Goal: Task Accomplishment & Management: Use online tool/utility

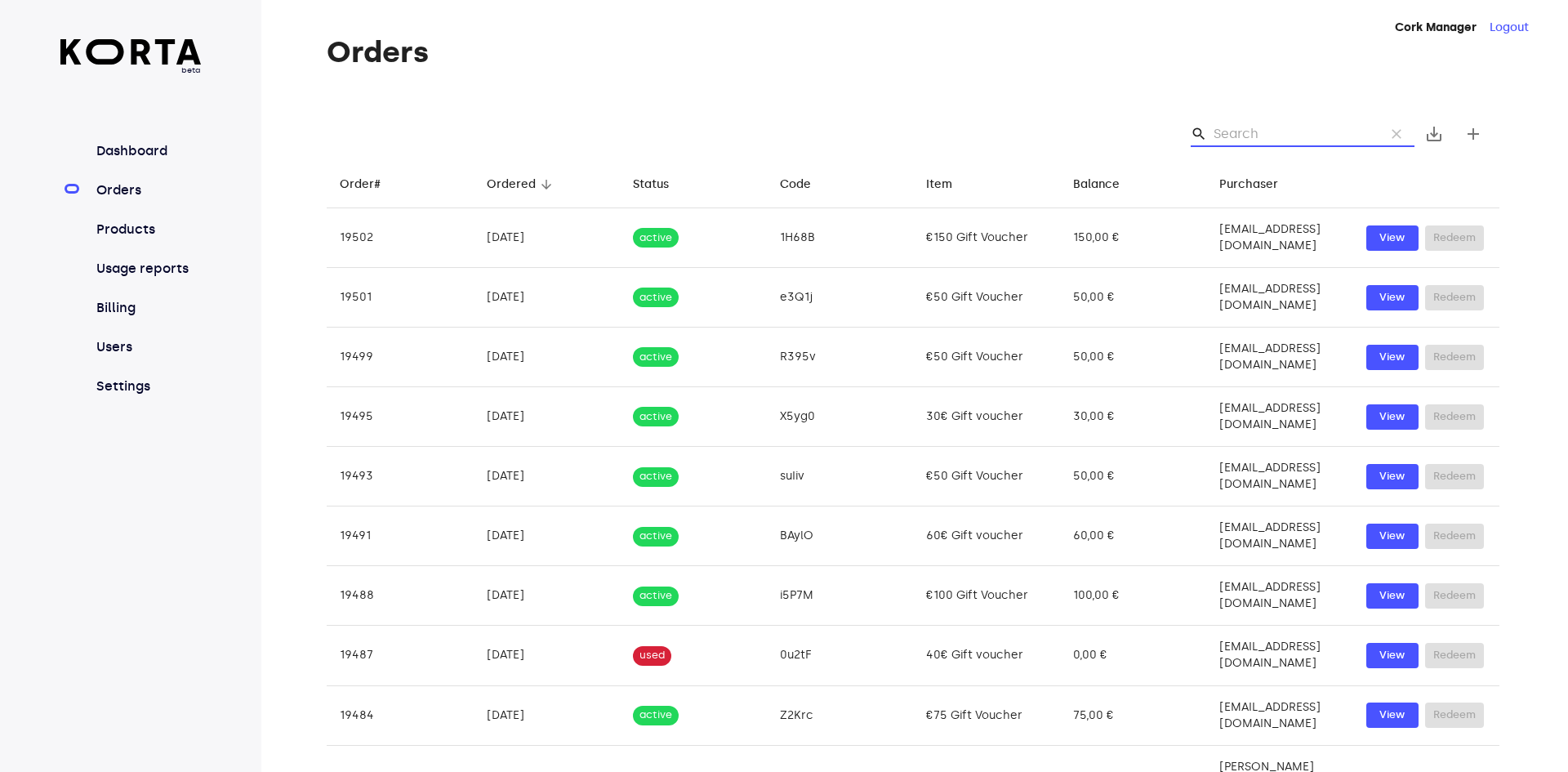
type input "m"
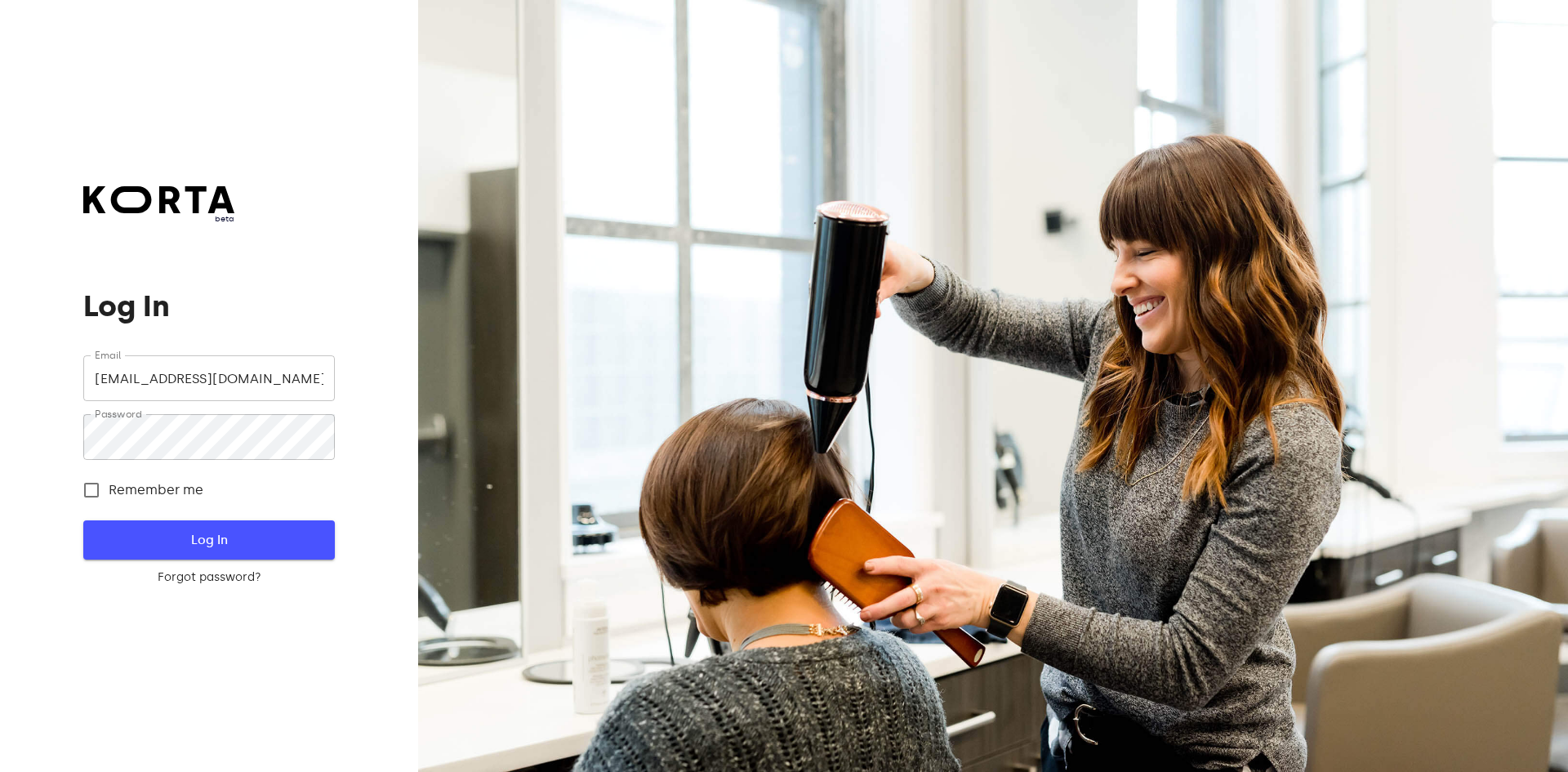
click at [287, 533] on span "Log In" at bounding box center [209, 540] width 199 height 21
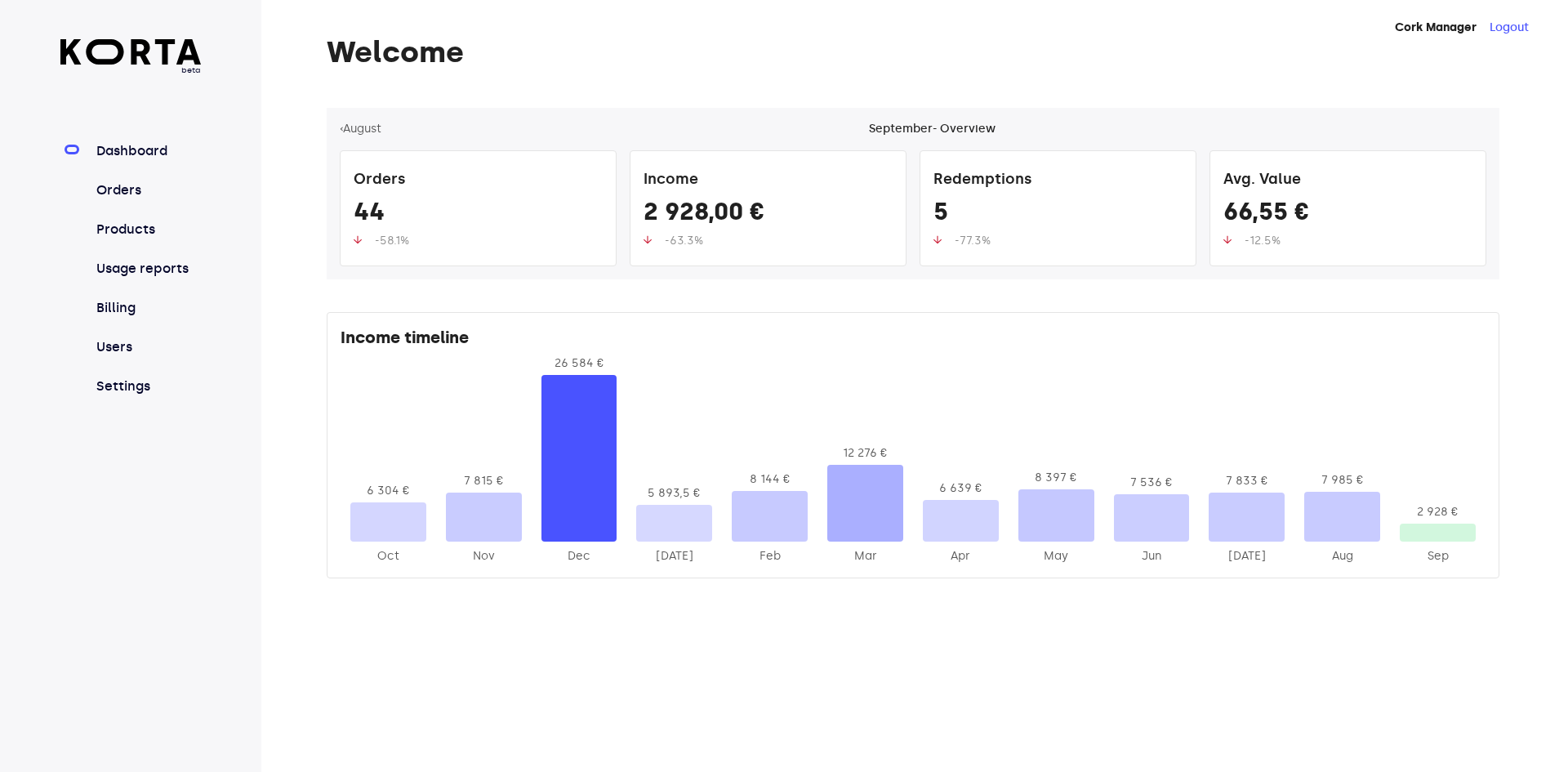
click at [82, 203] on nav "Dashboard Orders Products Usage reports Billing Users Settings" at bounding box center [131, 269] width 141 height 255
click at [106, 194] on link "Orders" at bounding box center [148, 191] width 109 height 20
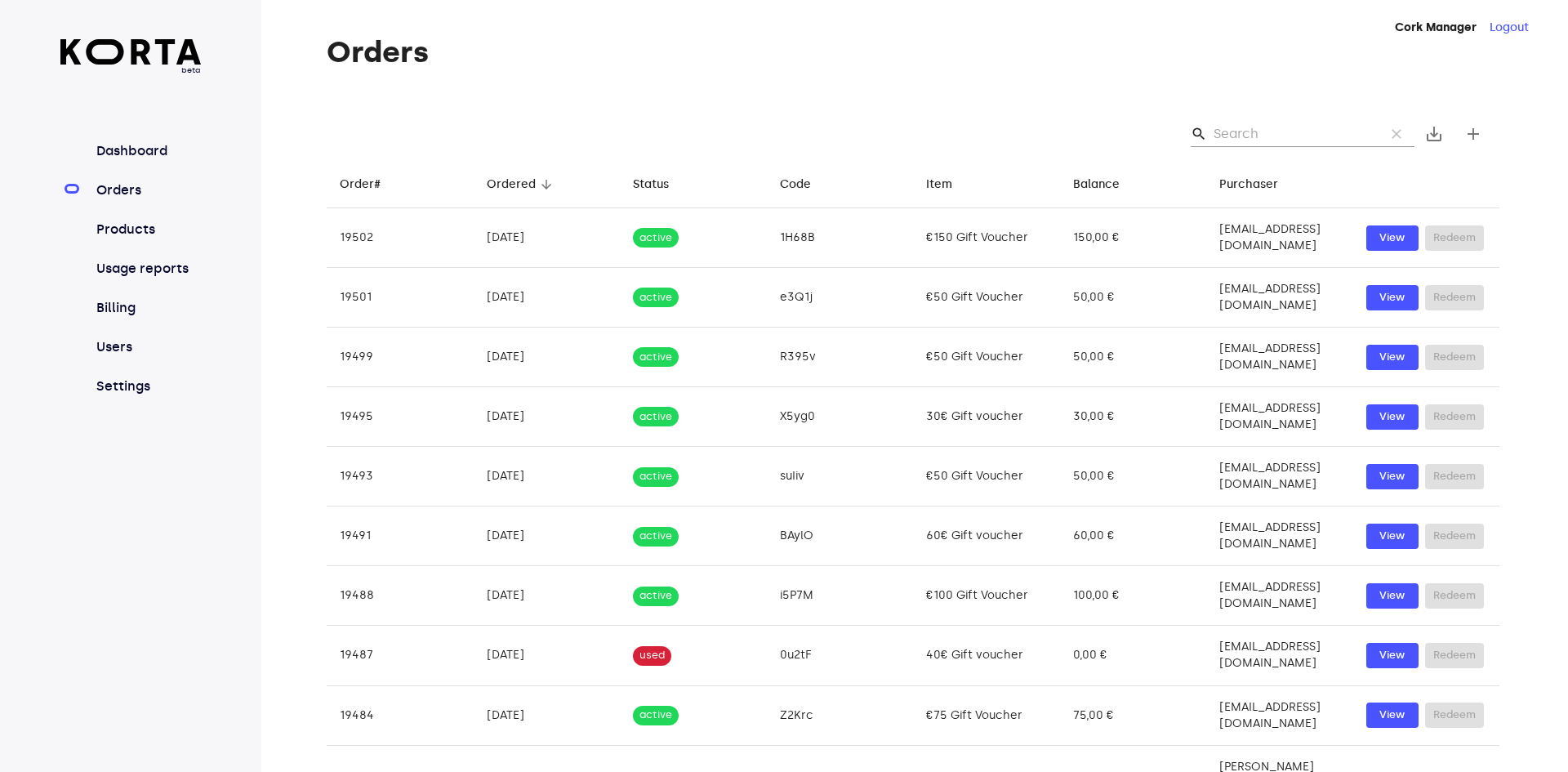
click at [1239, 138] on input "Search" at bounding box center [1292, 133] width 159 height 26
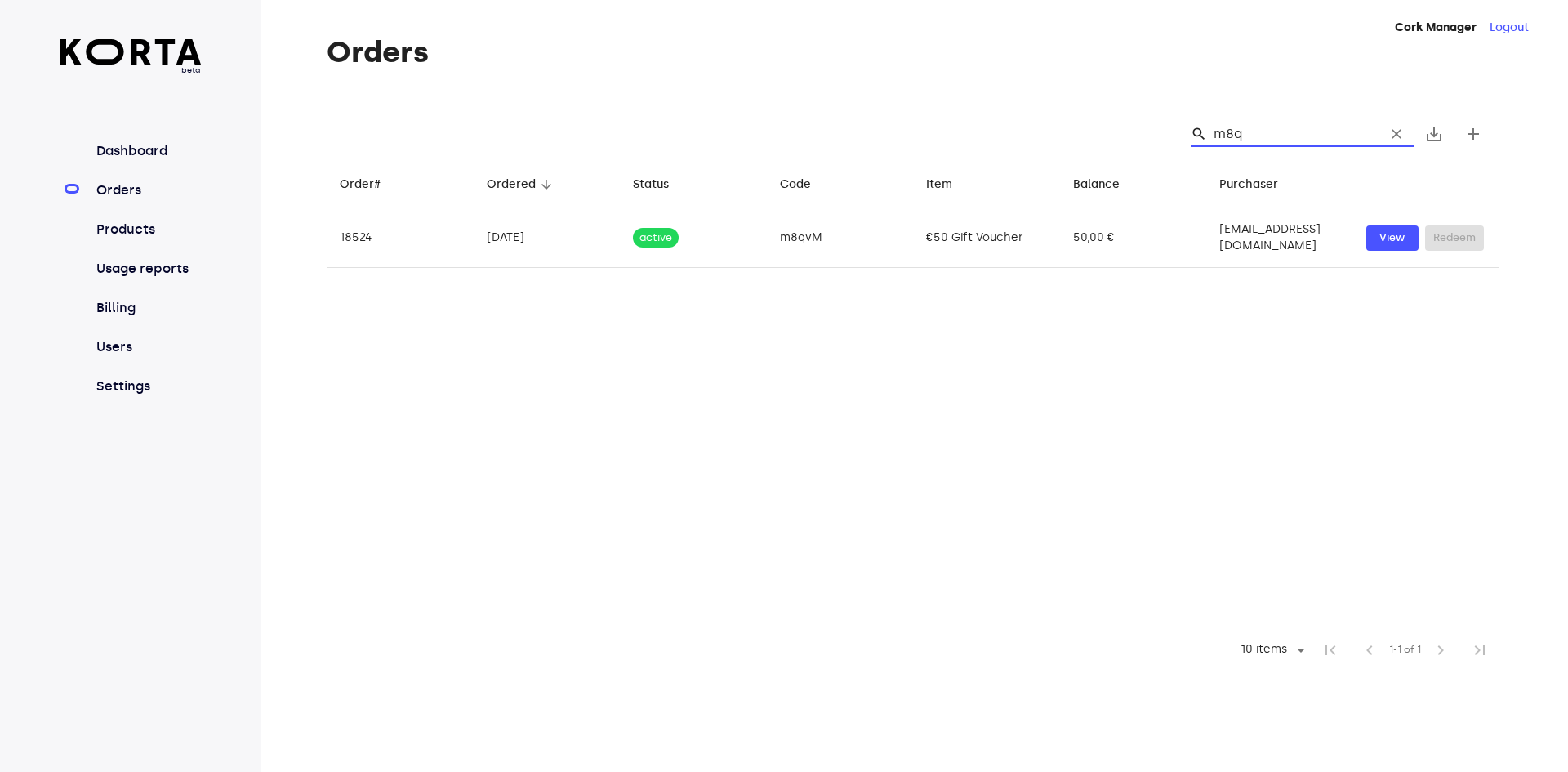
type input "m8qv"
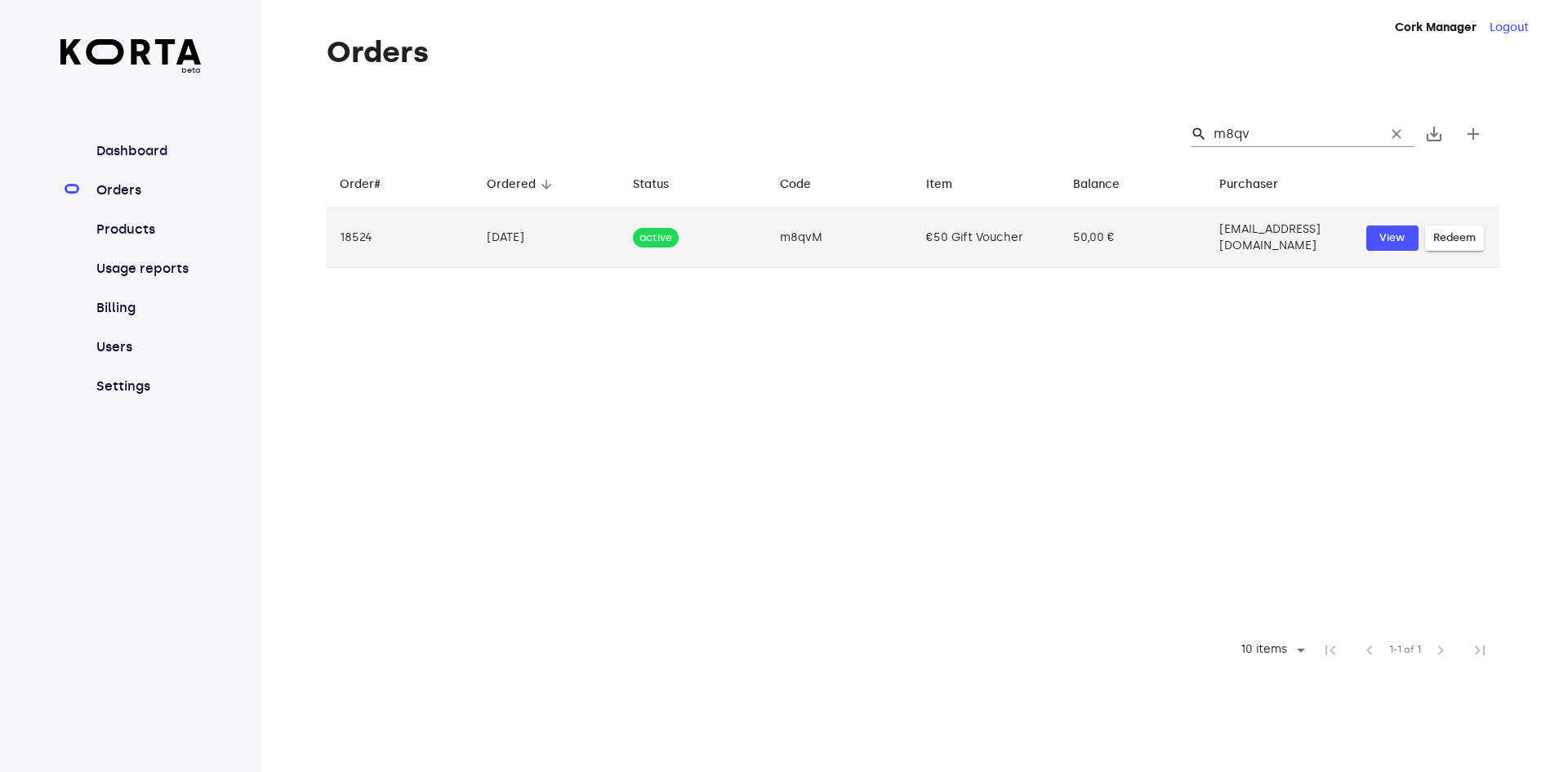
click at [1456, 229] on span "Redeem" at bounding box center [1455, 238] width 43 height 19
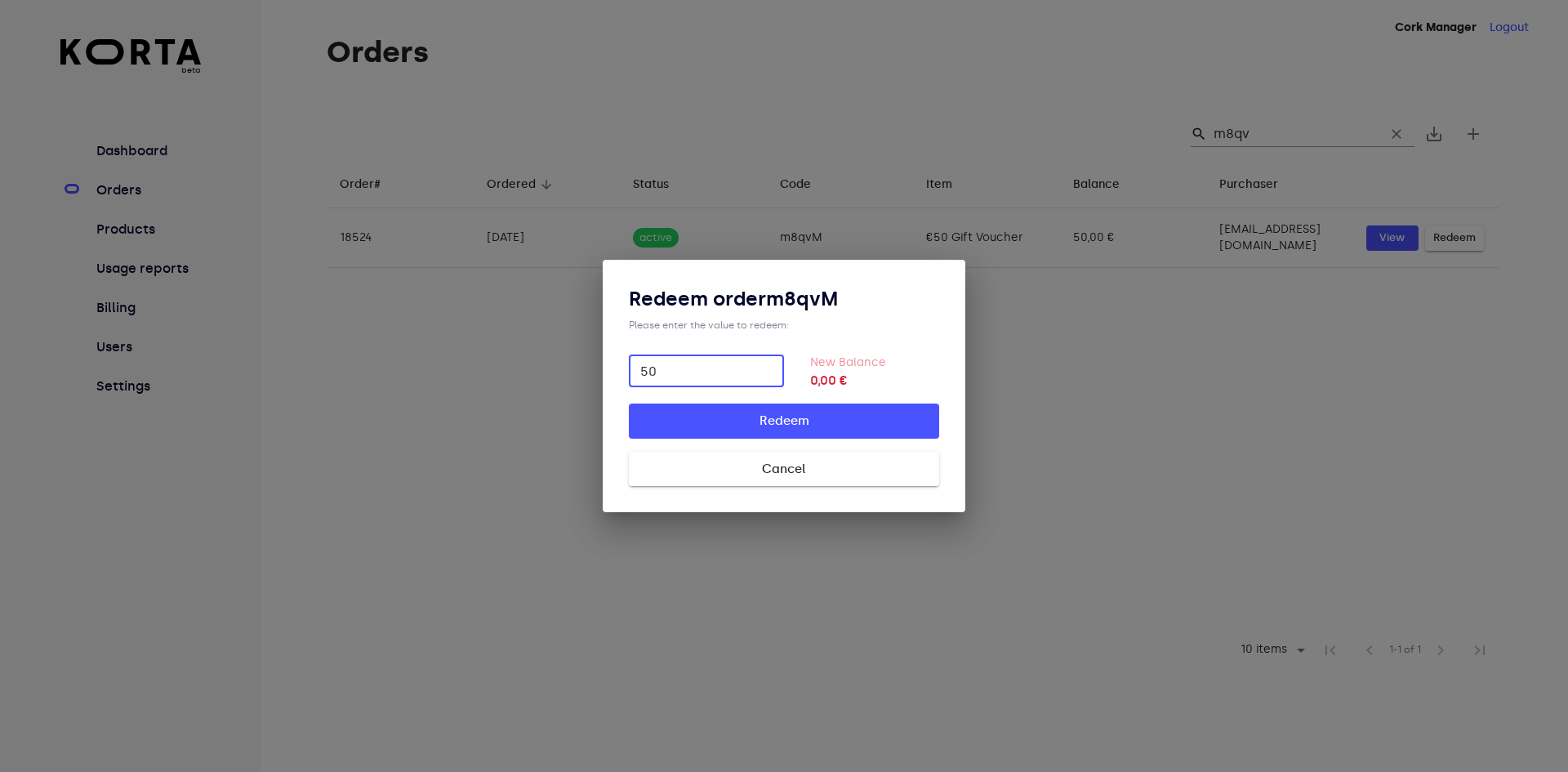
type input "50"
click at [629, 404] on button "Redeem" at bounding box center [784, 421] width 310 height 34
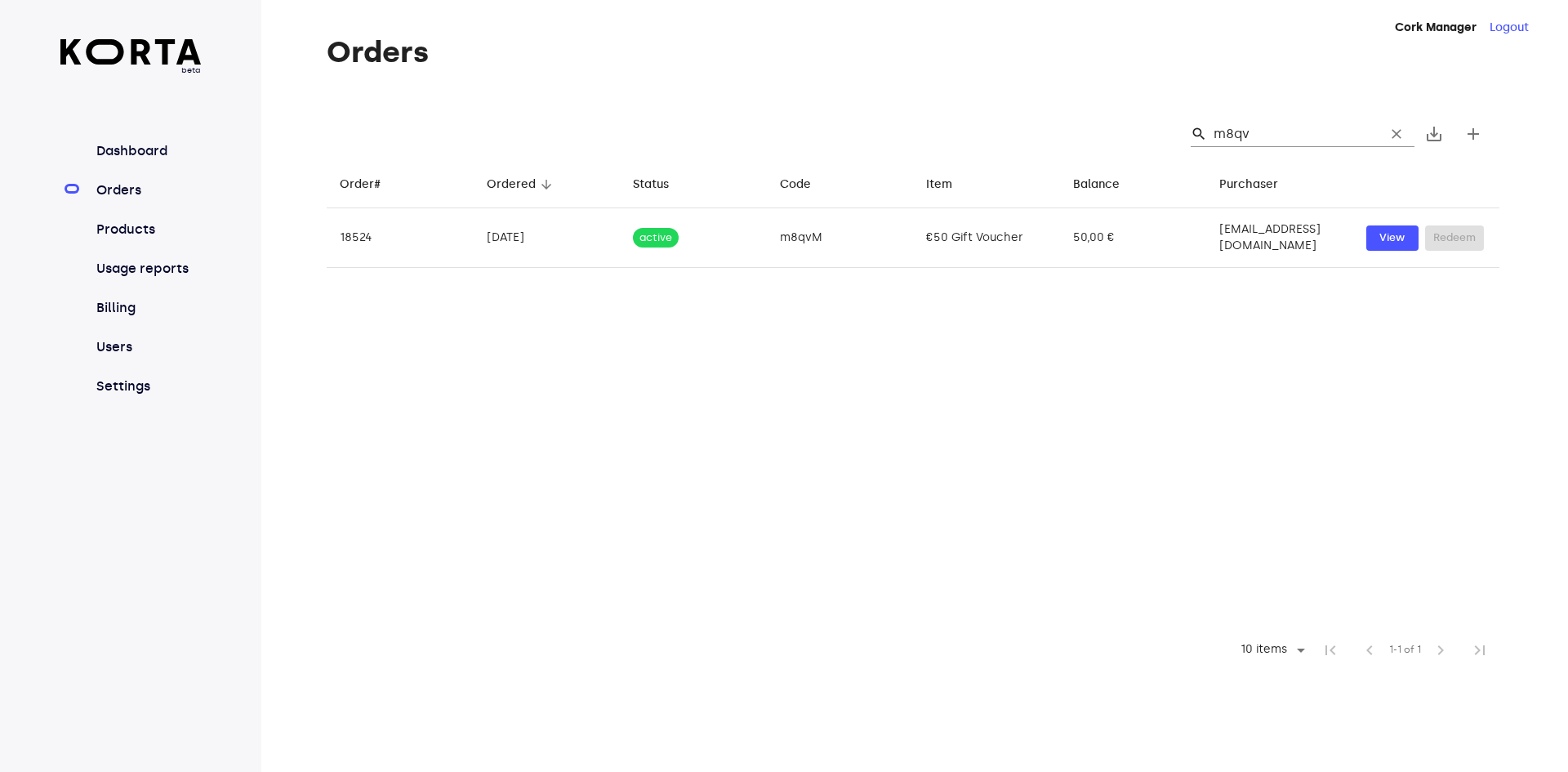
click at [1281, 136] on input "m8qv" at bounding box center [1292, 133] width 159 height 26
type input "m8qvm"
drag, startPoint x: 1281, startPoint y: 136, endPoint x: 1144, endPoint y: 144, distance: 137.2
click at [1144, 144] on div "search m8qvm clear save_alt add" at bounding box center [912, 134] width 1173 height 53
